Goal: Contribute content

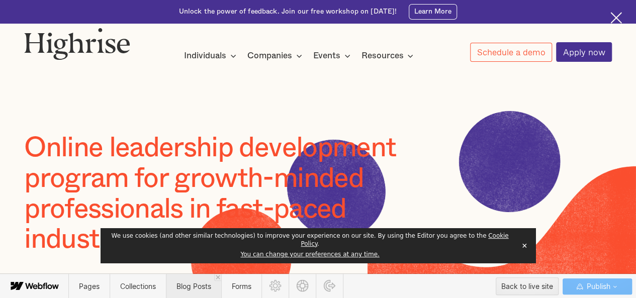
click at [178, 289] on span "Blog Posts" at bounding box center [193, 286] width 35 height 9
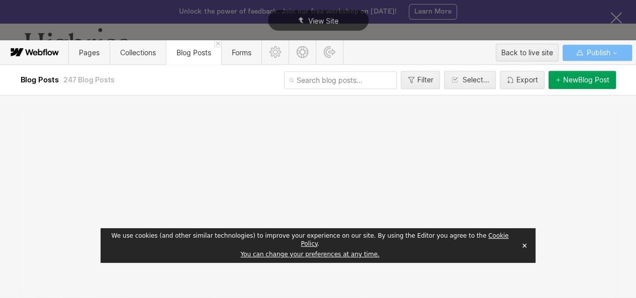
click at [521, 249] on button "✕" at bounding box center [524, 245] width 14 height 15
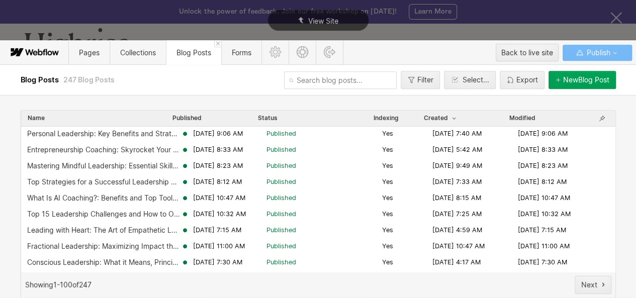
scroll to position [511, 0]
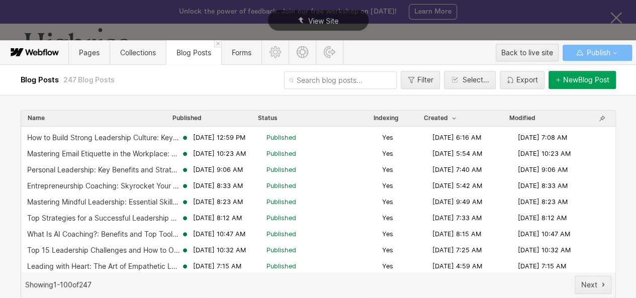
click at [322, 84] on input "text" at bounding box center [340, 80] width 113 height 18
paste input "what-is-autocratic-leadership"
type input "what-is-autocratic-leadership"
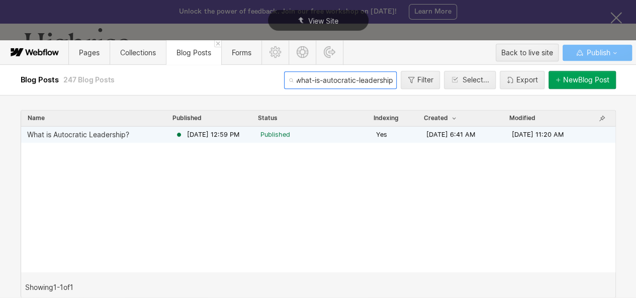
click at [239, 138] on span "[DATE] 12:59 PM" at bounding box center [213, 134] width 52 height 9
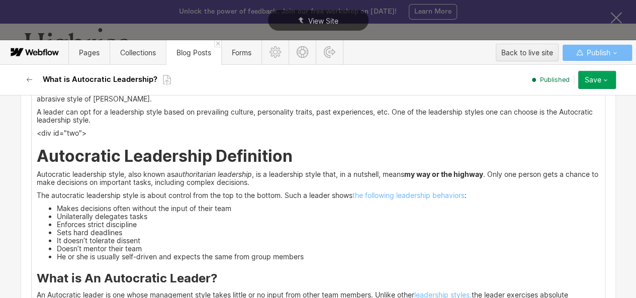
scroll to position [1135, 0]
click at [293, 156] on h2 "Autocratic Leadership Definition" at bounding box center [318, 156] width 563 height 18
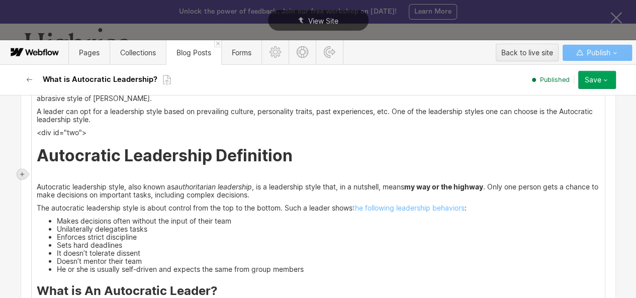
click at [21, 174] on icon at bounding box center [22, 174] width 4 height 4
click at [35, 174] on div at bounding box center [41, 174] width 19 height 16
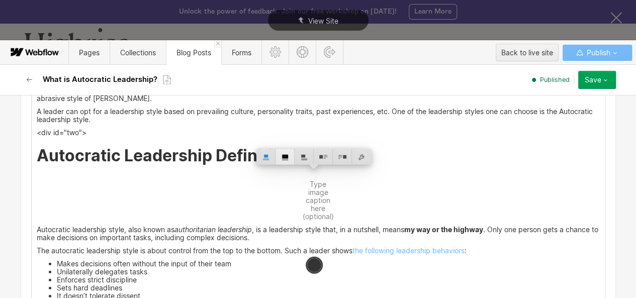
click at [281, 156] on div at bounding box center [284, 157] width 19 height 16
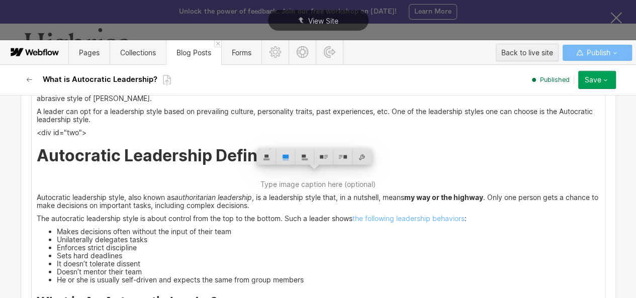
click at [57, 152] on strong "Autocratic Leadership Definition" at bounding box center [165, 156] width 256 height 20
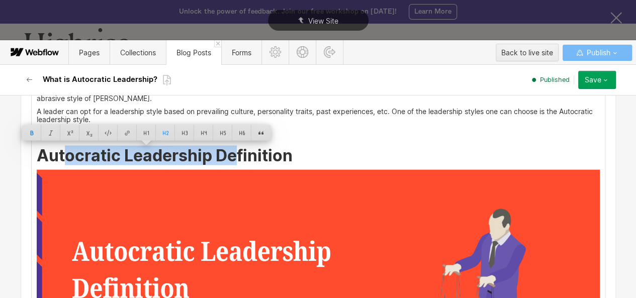
drag, startPoint x: 57, startPoint y: 152, endPoint x: 83, endPoint y: 152, distance: 26.1
click at [265, 152] on strong "Autocratic Leadership Definition" at bounding box center [165, 156] width 256 height 20
click at [72, 152] on strong "Autocratic Leadership Definition" at bounding box center [165, 156] width 256 height 20
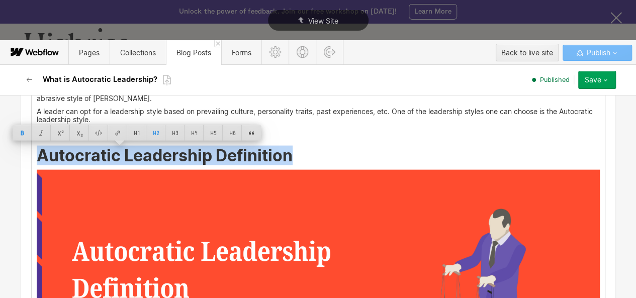
drag, startPoint x: 72, startPoint y: 152, endPoint x: 220, endPoint y: 151, distance: 148.2
click at [220, 151] on strong "Autocratic Leadership Definition" at bounding box center [165, 156] width 256 height 20
copy strong "Autocratic Leadership Definition"
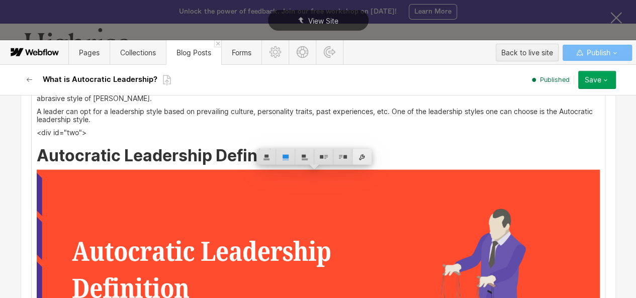
click at [366, 156] on div at bounding box center [361, 157] width 19 height 16
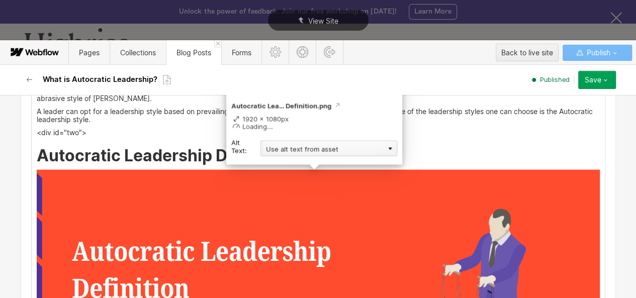
click at [338, 151] on div "Use alt text from asset" at bounding box center [328, 149] width 137 height 16
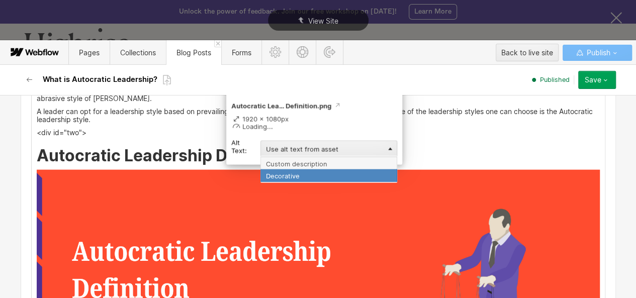
click at [297, 169] on div "Decorative" at bounding box center [328, 175] width 137 height 13
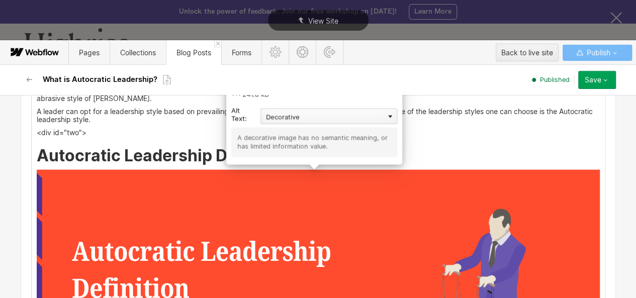
click at [320, 114] on div "Decorative" at bounding box center [328, 117] width 137 height 16
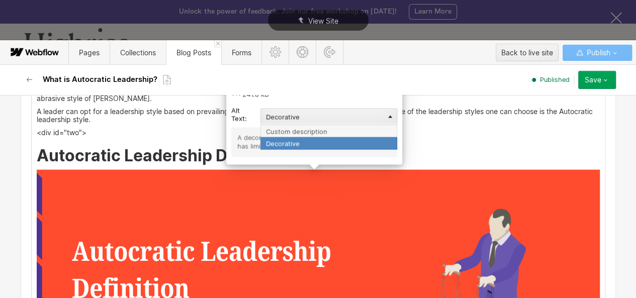
click at [298, 136] on div "Custom description" at bounding box center [328, 131] width 137 height 13
click at [298, 136] on div "A decorative image has no semantic meaning, or has limited information value." at bounding box center [314, 143] width 154 height 18
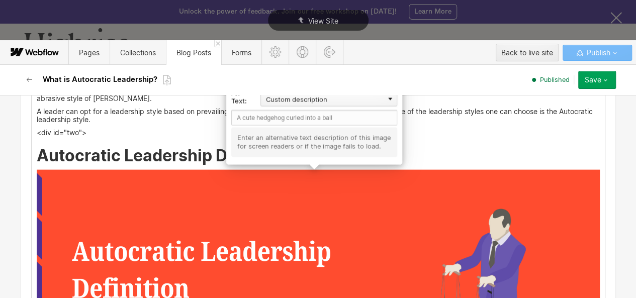
click at [300, 97] on div "Custom description" at bounding box center [328, 99] width 137 height 16
click at [243, 114] on input "text" at bounding box center [314, 118] width 166 height 16
paste input "Autocratic Leadership Definition"
type input "Autocratic Leadership Definition"
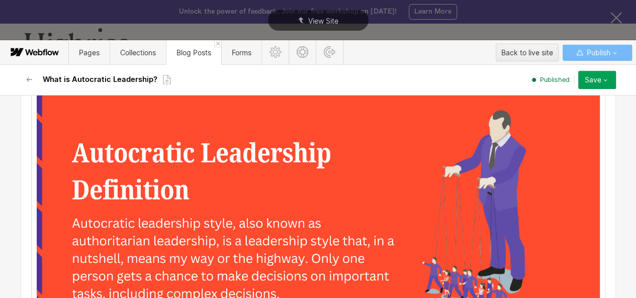
scroll to position [1232, 0]
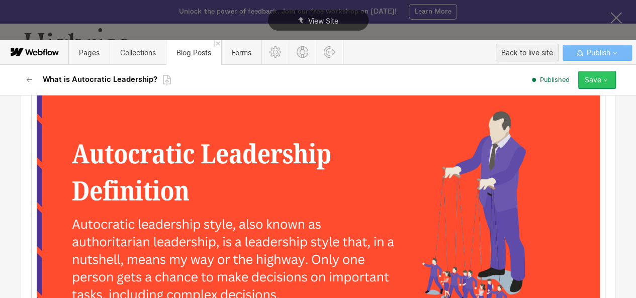
click at [605, 79] on icon "button" at bounding box center [605, 80] width 8 height 8
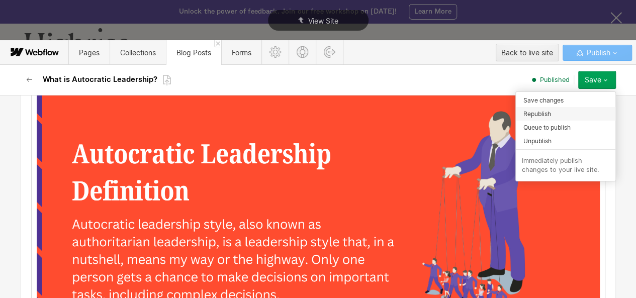
click at [563, 111] on div "Republish" at bounding box center [564, 114] width 99 height 14
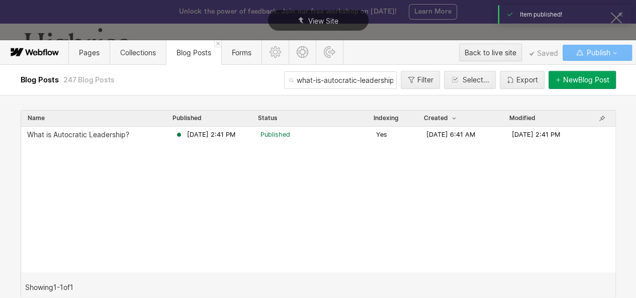
click at [320, 74] on input "what-is-autocratic-leadership" at bounding box center [340, 80] width 113 height 18
paste input "are-the-qualities-of-a-good-workplace"
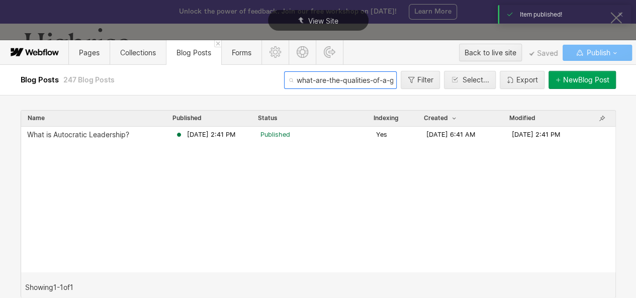
scroll to position [0, 53]
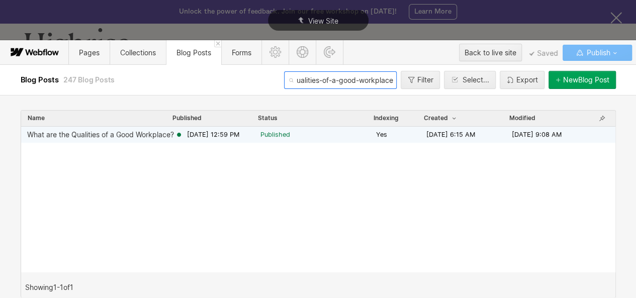
type input "what-are-the-qualities-of-a-good-workplace"
click at [239, 133] on span "[DATE] 12:59 PM" at bounding box center [213, 134] width 52 height 9
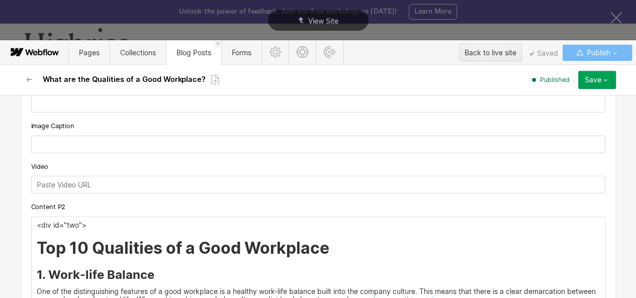
scroll to position [1377, 0]
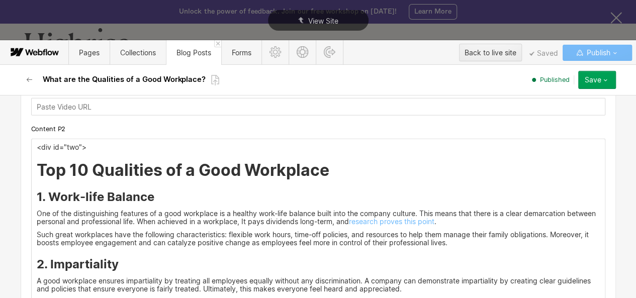
click at [328, 175] on h2 "Top 10 Qualities of a Good Workplace" at bounding box center [318, 170] width 563 height 18
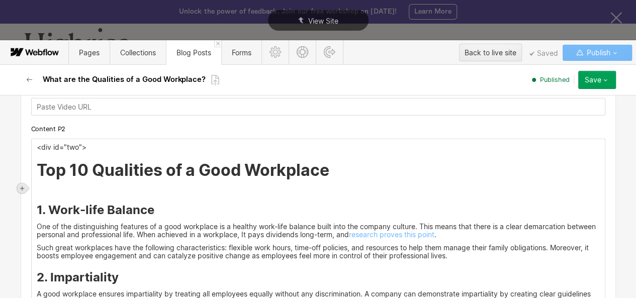
click at [25, 188] on icon at bounding box center [22, 188] width 6 height 6
click at [41, 188] on div at bounding box center [41, 188] width 19 height 16
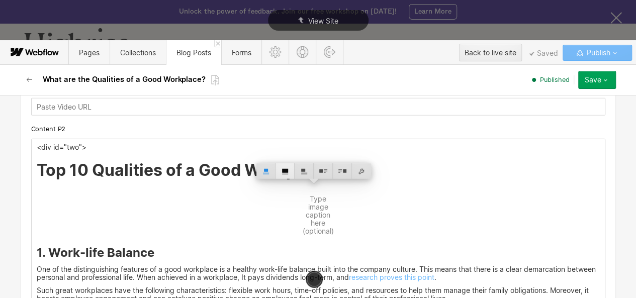
click at [283, 175] on div at bounding box center [284, 171] width 19 height 16
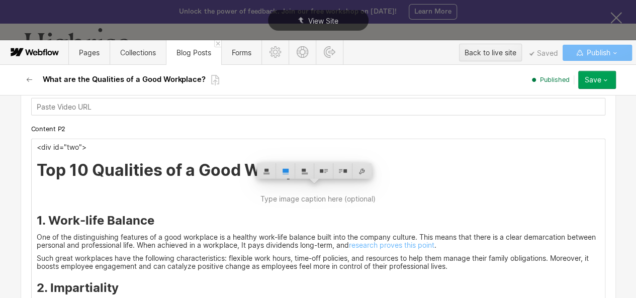
click at [44, 171] on h2 "Top 10 Qualities of a Good Workplace" at bounding box center [318, 170] width 563 height 18
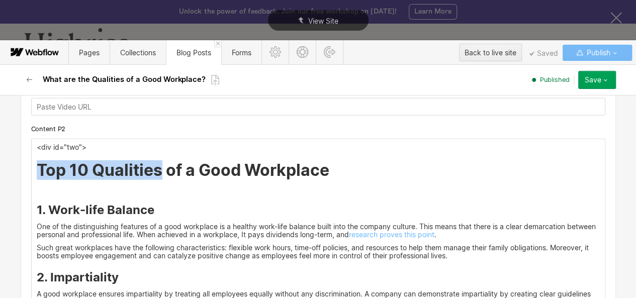
drag, startPoint x: 44, startPoint y: 171, endPoint x: 260, endPoint y: 169, distance: 215.5
click at [260, 169] on h2 "Top 10 Qualities of a Good Workplace" at bounding box center [318, 170] width 563 height 18
copy h2 "Top 10 Qualities"
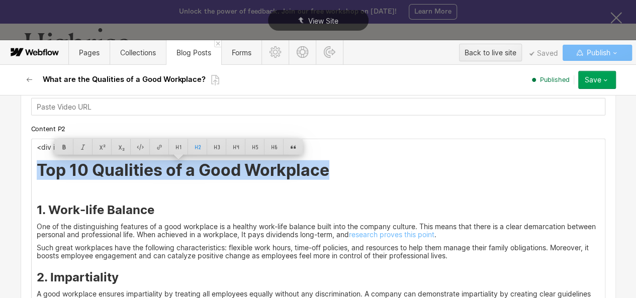
click at [318, 191] on img at bounding box center [318, 191] width 0 height 0
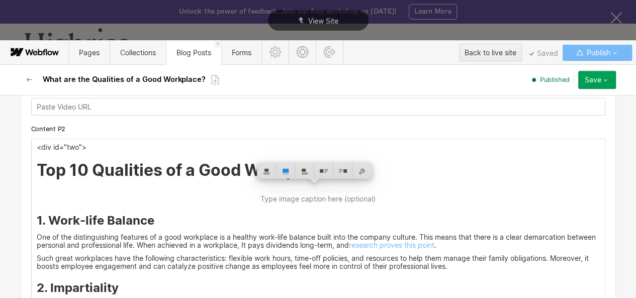
click at [357, 173] on div at bounding box center [361, 171] width 19 height 16
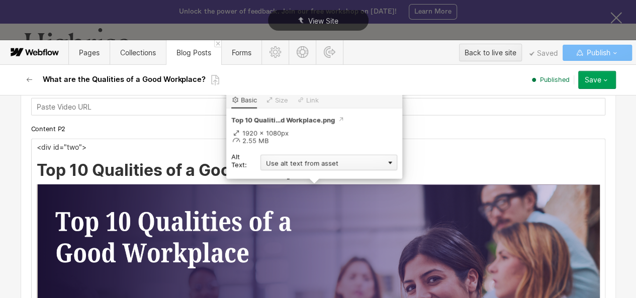
click at [352, 165] on div "Use alt text from asset" at bounding box center [328, 163] width 137 height 16
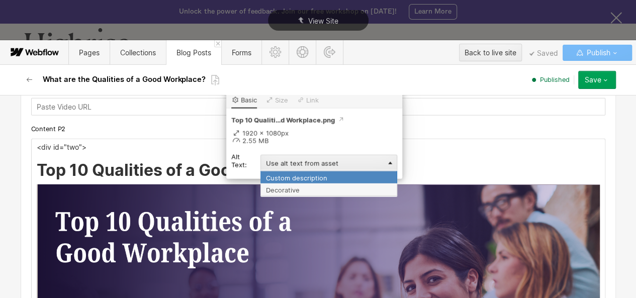
click at [301, 178] on div "Custom description" at bounding box center [328, 177] width 137 height 13
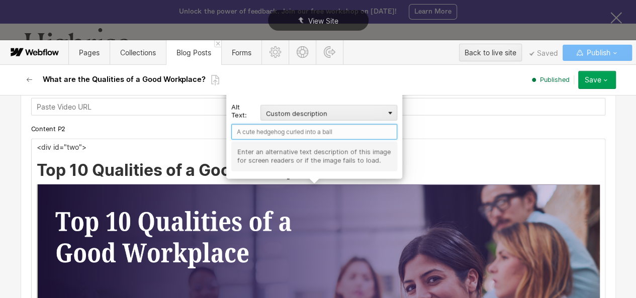
click at [265, 135] on input "text" at bounding box center [314, 132] width 166 height 16
paste input "Top 10 Qualities of a Good Workplace"
type input "Top 10 Qualities of a Good Workplace"
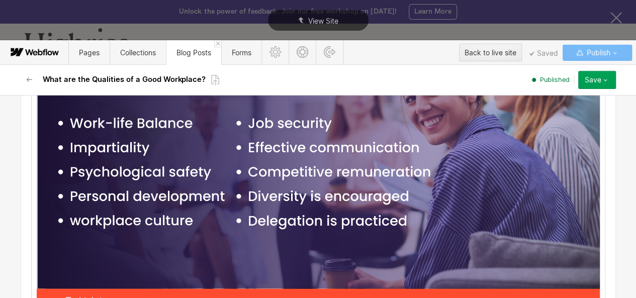
scroll to position [1557, 0]
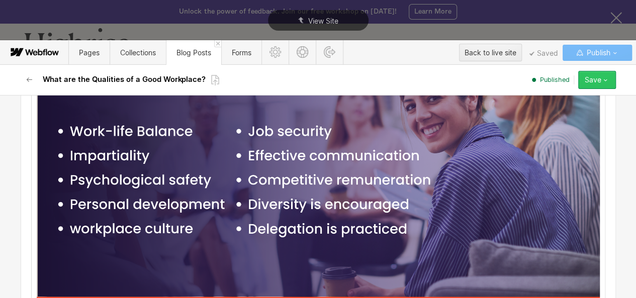
click at [601, 80] on icon "button" at bounding box center [605, 80] width 8 height 8
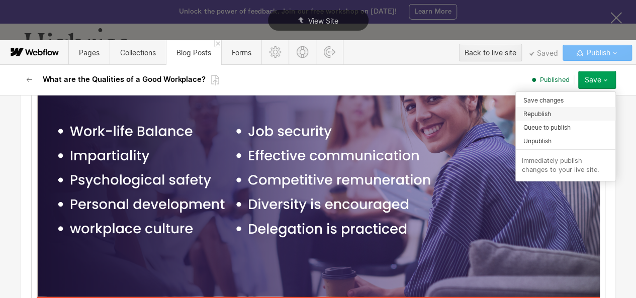
click at [552, 113] on div "Republish" at bounding box center [564, 114] width 99 height 14
